Goal: Transaction & Acquisition: Obtain resource

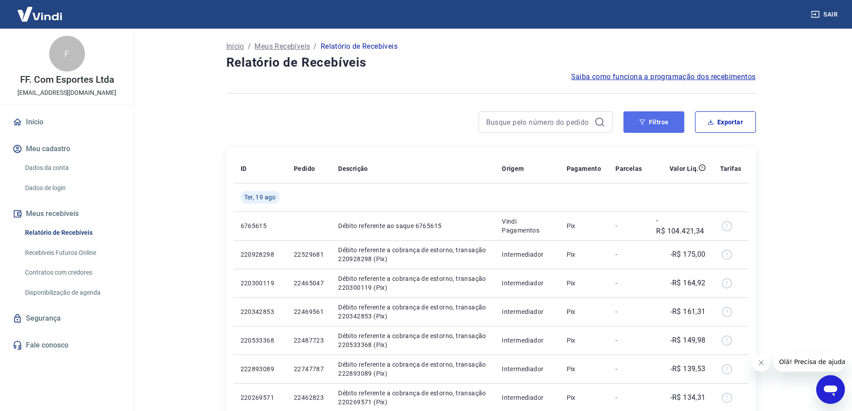
click at [658, 119] on button "Filtros" at bounding box center [653, 121] width 61 height 21
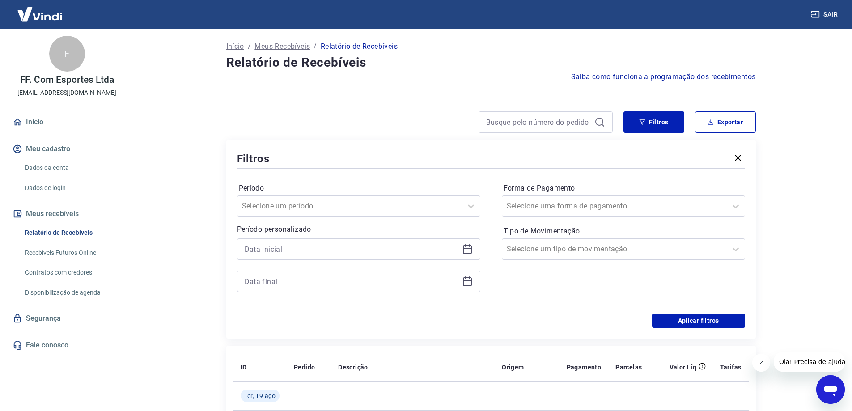
click at [469, 247] on icon at bounding box center [467, 249] width 11 height 11
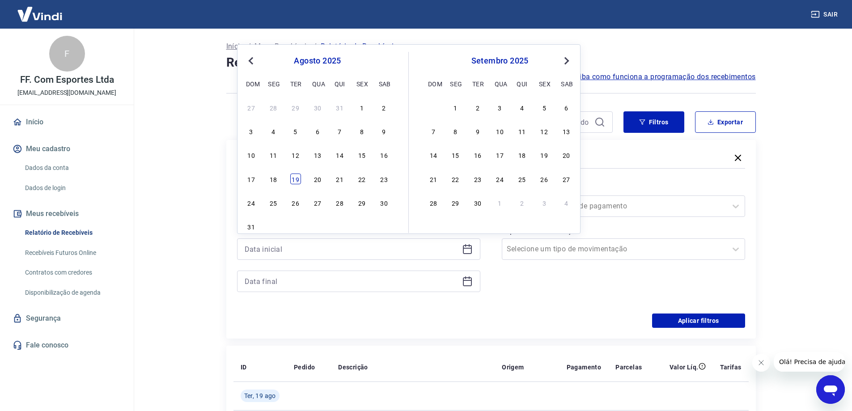
click at [296, 177] on div "19" at bounding box center [295, 178] width 11 height 11
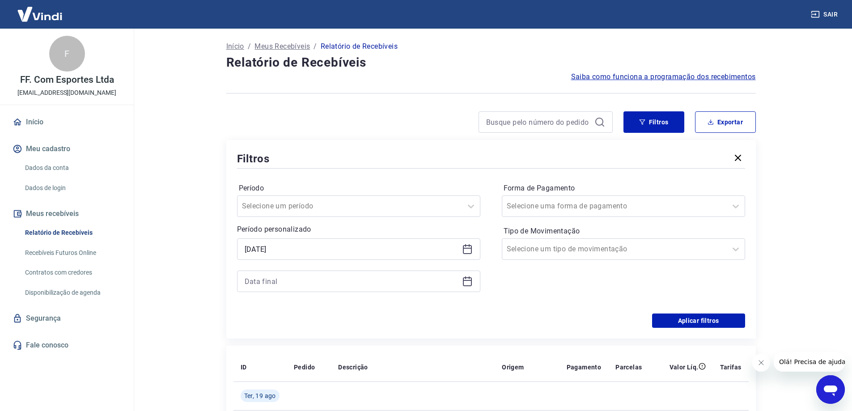
click at [469, 283] on icon at bounding box center [467, 281] width 11 height 11
type input "[DATE]"
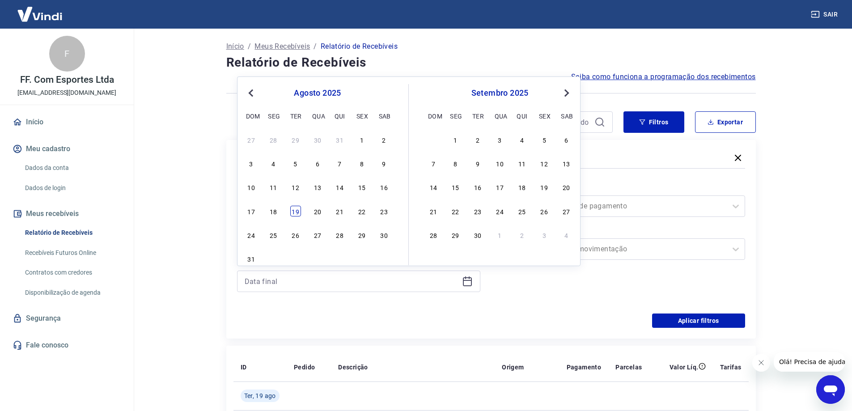
click at [296, 210] on div "19" at bounding box center [295, 211] width 11 height 11
type input "[DATE]"
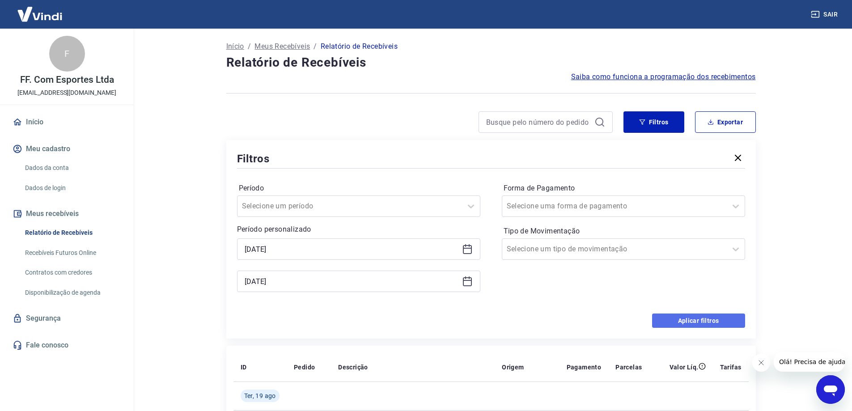
click at [685, 321] on button "Aplicar filtros" at bounding box center [698, 320] width 93 height 14
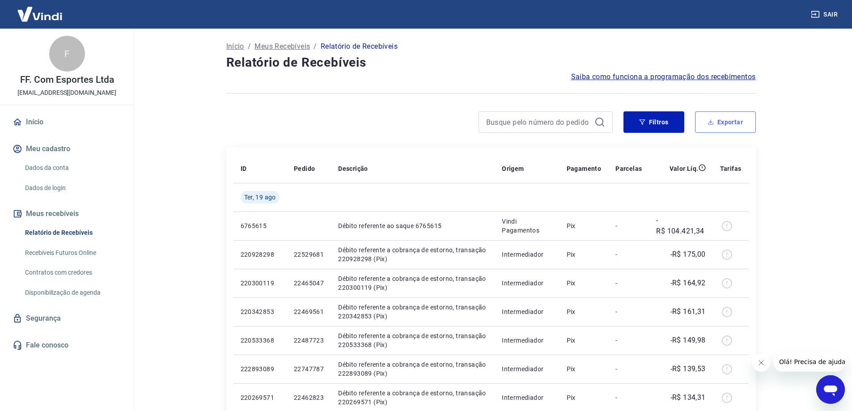
click at [718, 123] on button "Exportar" at bounding box center [725, 121] width 61 height 21
type input "[DATE]"
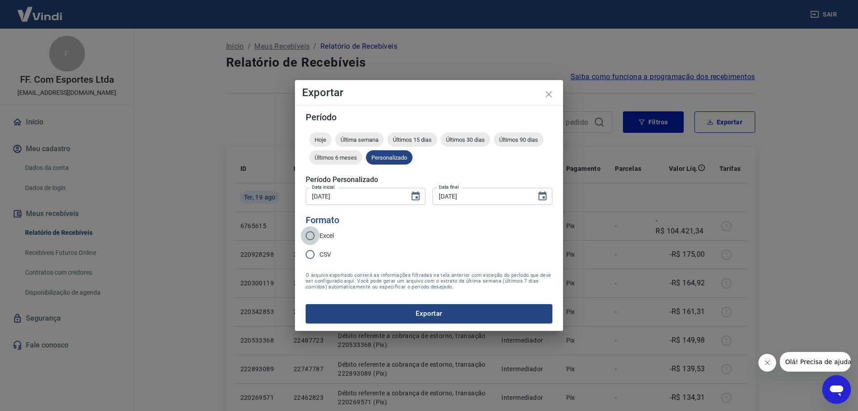
click at [308, 238] on input "Excel" at bounding box center [310, 235] width 19 height 19
radio input "true"
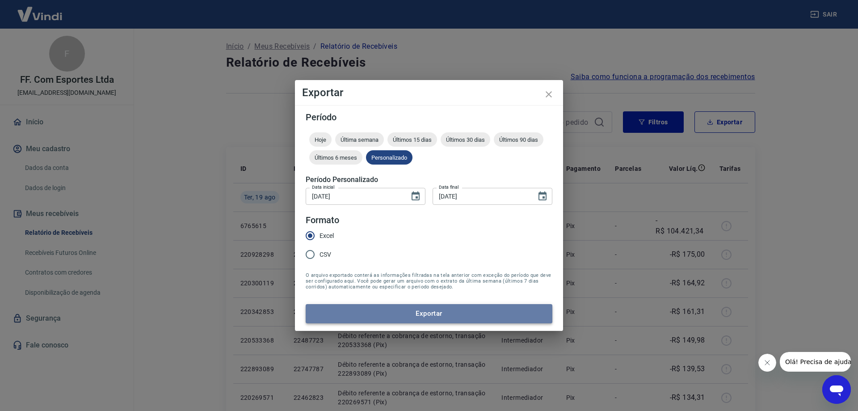
click at [406, 314] on button "Exportar" at bounding box center [429, 313] width 247 height 19
